Goal: Find contact information: Find contact information

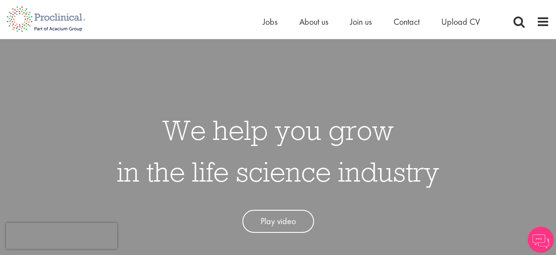
click at [413, 23] on span "Contact" at bounding box center [406, 21] width 26 height 11
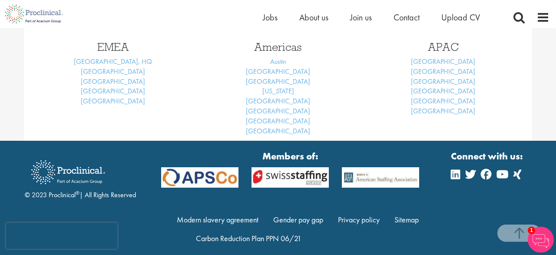
scroll to position [423, 0]
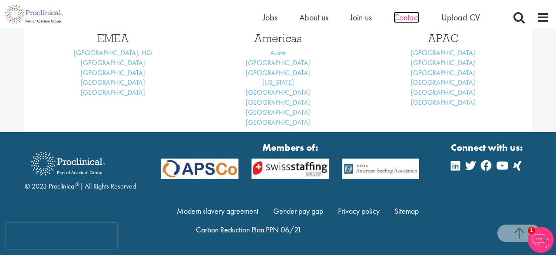
click at [411, 19] on span "Contact" at bounding box center [406, 17] width 26 height 11
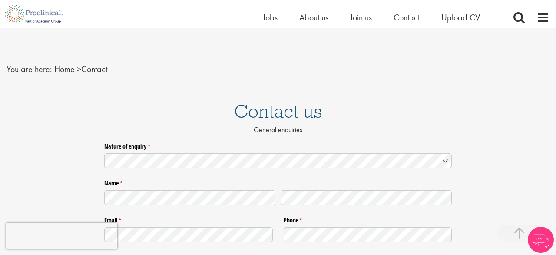
scroll to position [423, 0]
